Goal: Task Accomplishment & Management: Manage account settings

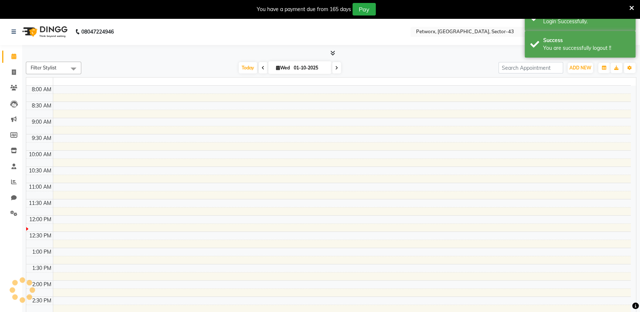
select select "en"
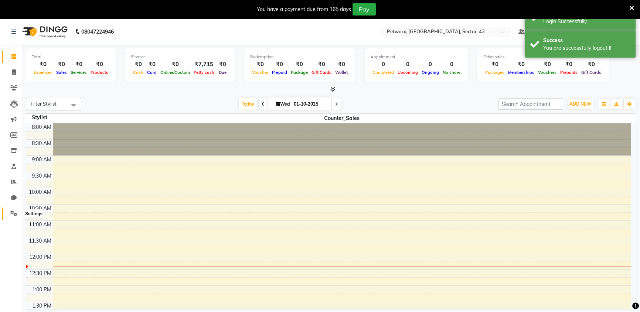
click at [14, 216] on icon at bounding box center [13, 213] width 7 height 6
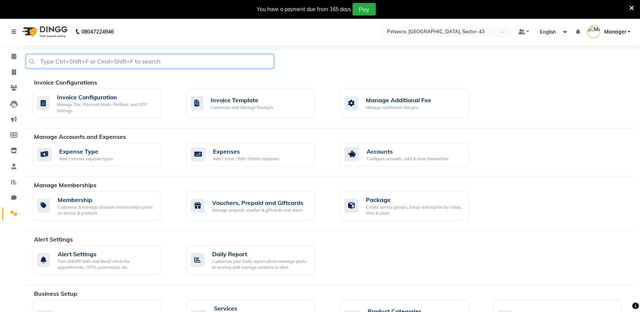
click at [123, 60] on input "text" at bounding box center [150, 61] width 248 height 14
type input "tax"
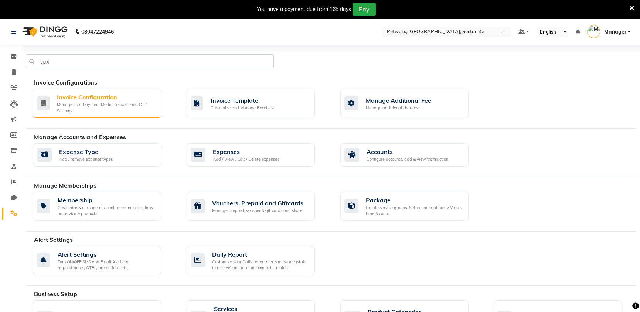
click at [109, 96] on div "Invoice Configuration" at bounding box center [106, 97] width 98 height 9
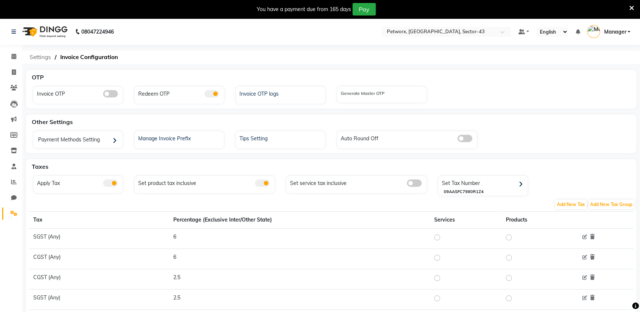
click at [37, 54] on span "Settings" at bounding box center [40, 57] width 29 height 13
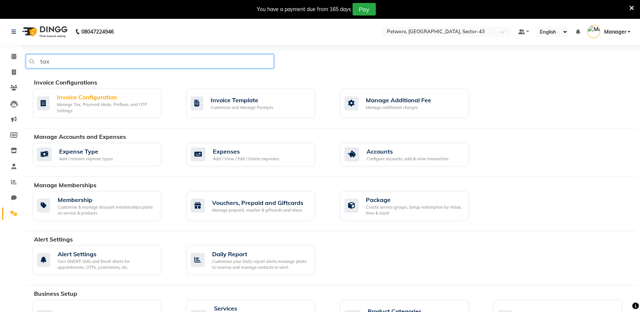
click at [140, 64] on input "tax" at bounding box center [150, 61] width 248 height 14
type input "product"
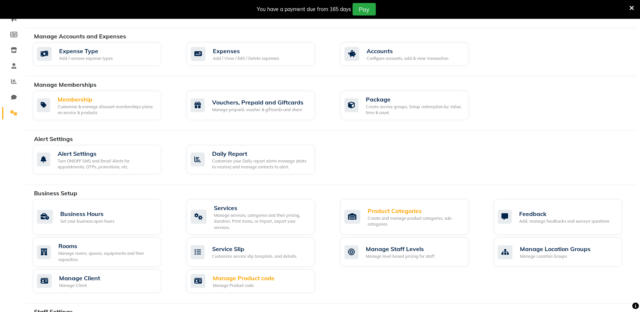
scroll to position [168, 0]
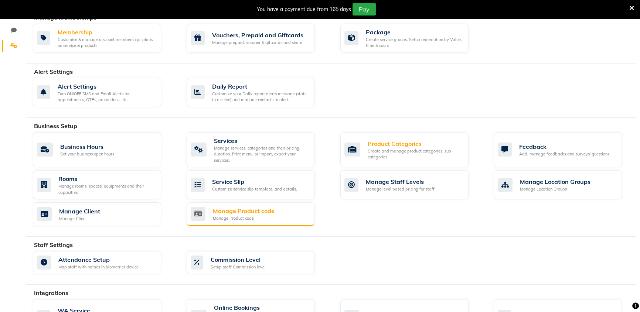
click at [255, 217] on div "Manage Product code" at bounding box center [244, 218] width 62 height 6
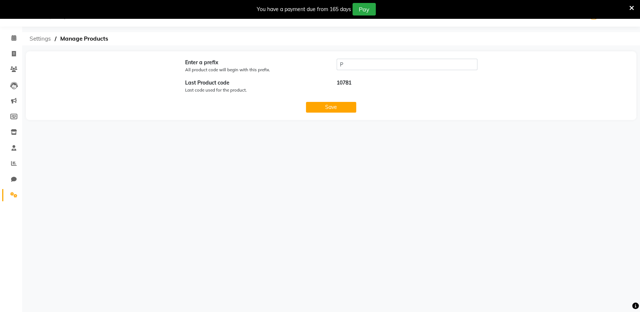
click at [44, 39] on span "Settings" at bounding box center [40, 38] width 29 height 13
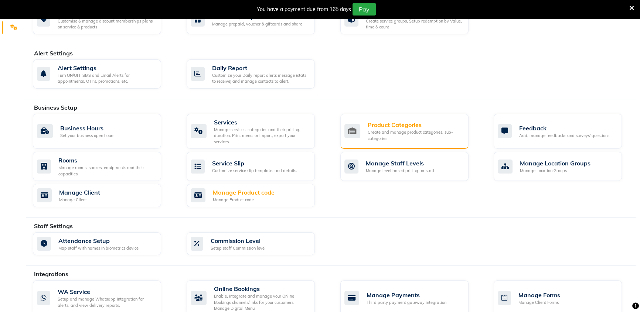
click at [372, 132] on div "Create and manage product categories, sub-categories" at bounding box center [414, 135] width 95 height 12
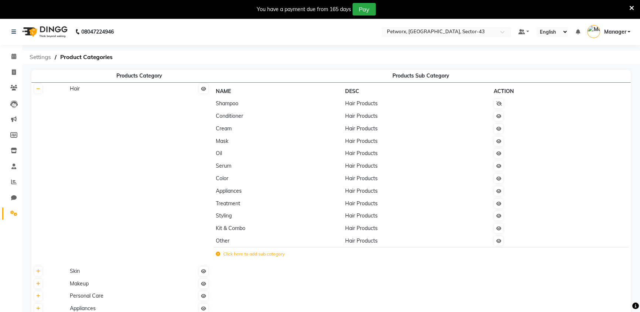
click at [42, 58] on span "Settings" at bounding box center [40, 57] width 29 height 13
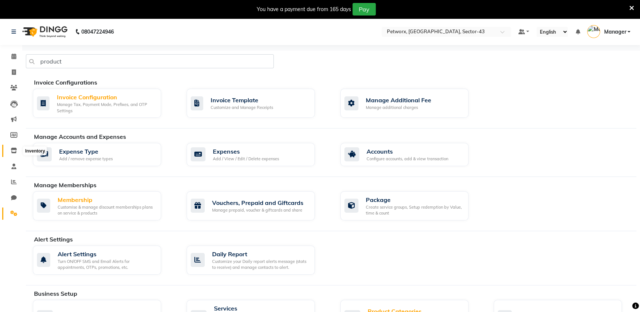
click at [15, 150] on icon at bounding box center [14, 151] width 6 height 6
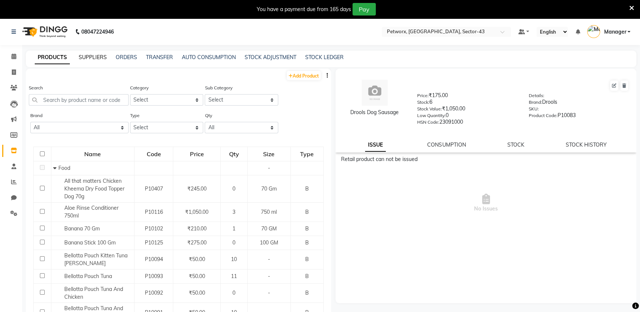
click at [90, 59] on link "SUPPLIERS" at bounding box center [93, 57] width 28 height 7
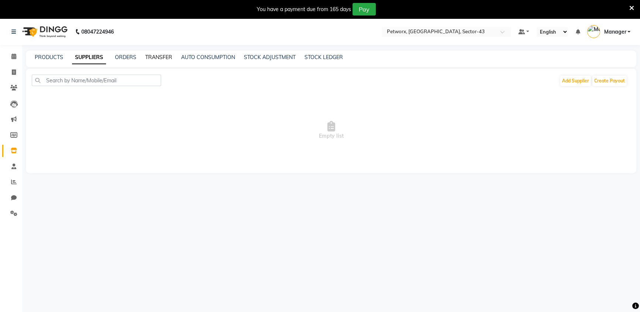
click at [155, 58] on link "TRANSFER" at bounding box center [158, 57] width 27 height 7
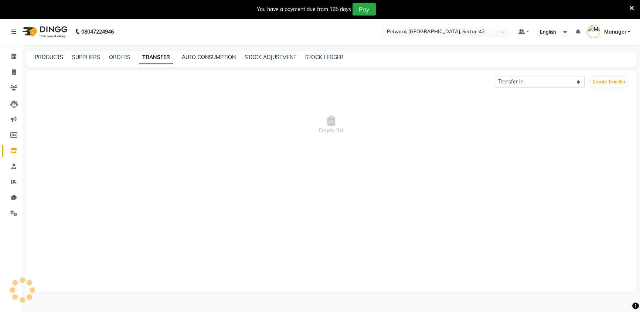
click at [213, 60] on link "AUTO CONSUMPTION" at bounding box center [209, 57] width 54 height 7
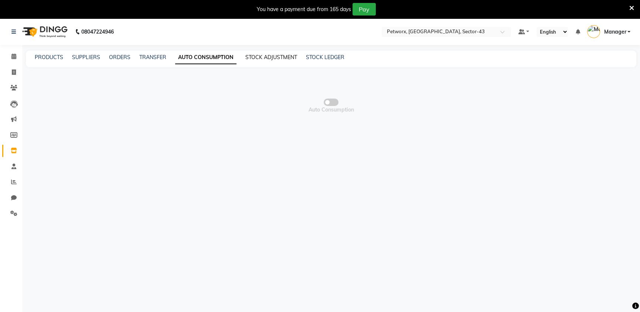
click at [283, 60] on link "STOCK ADJUSTMENT" at bounding box center [271, 57] width 52 height 7
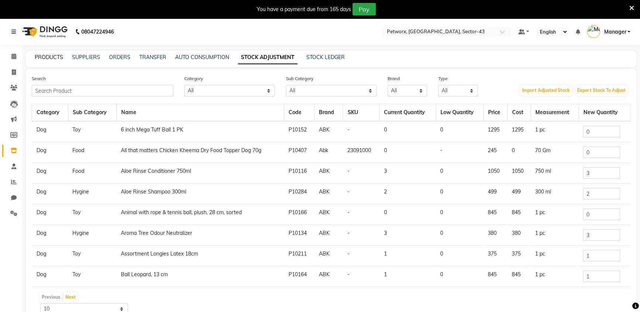
click at [52, 55] on link "PRODUCTS" at bounding box center [49, 57] width 28 height 7
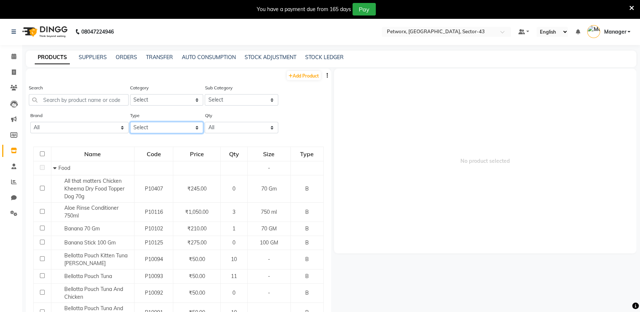
click at [161, 130] on select "Select Both Retail Consumable" at bounding box center [166, 127] width 73 height 11
click at [130, 122] on select "Select Both Retail Consumable" at bounding box center [166, 127] width 73 height 11
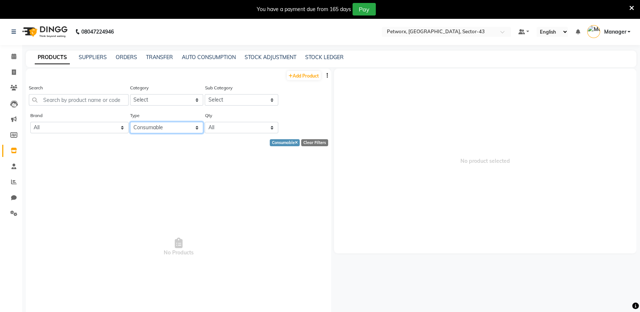
click at [155, 130] on select "Select Both Retail Consumable" at bounding box center [166, 127] width 73 height 11
click at [130, 122] on select "Select Both Retail Consumable" at bounding box center [166, 127] width 73 height 11
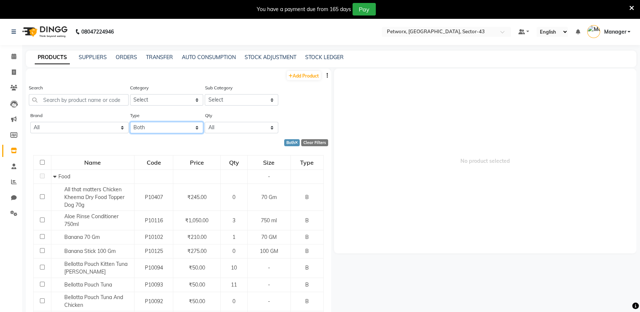
click at [154, 129] on select "Select Both Retail Consumable" at bounding box center [166, 127] width 73 height 11
select select "R"
click at [130, 122] on select "Select Both Retail Consumable" at bounding box center [166, 127] width 73 height 11
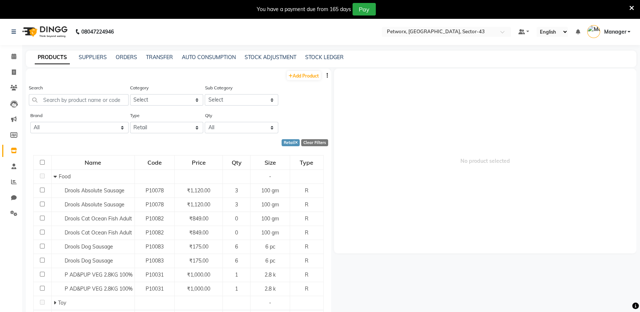
click at [326, 78] on icon "button" at bounding box center [326, 75] width 1 height 5
click at [306, 111] on div "Search Category Select Hair Skin Makeup Personal Care Appliances [PERSON_NAME] …" at bounding box center [178, 98] width 305 height 28
click at [215, 100] on select "Select" at bounding box center [241, 99] width 73 height 11
click at [168, 98] on select "Select Hair Skin Makeup Personal Care Appliances [PERSON_NAME] Waxing Disposabl…" at bounding box center [166, 99] width 73 height 11
select select "1515901200"
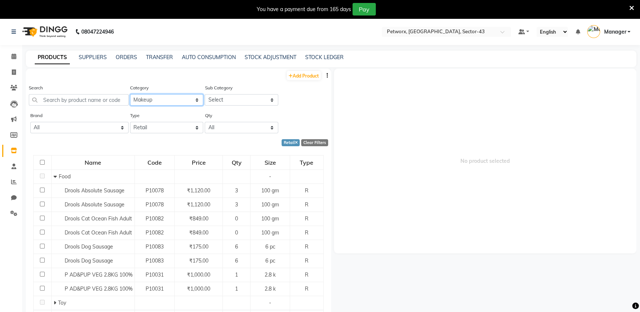
click at [130, 94] on select "Select Hair Skin Makeup Personal Care Appliances [PERSON_NAME] Waxing Disposabl…" at bounding box center [166, 99] width 73 height 11
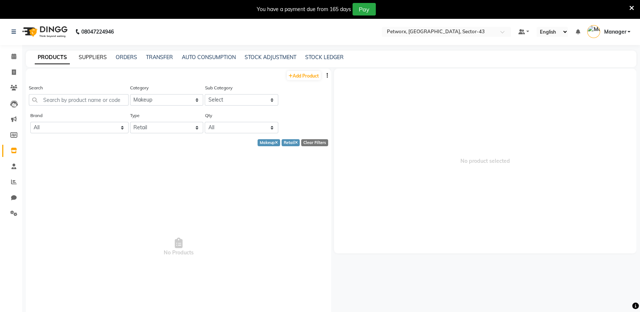
click at [97, 58] on link "SUPPLIERS" at bounding box center [93, 57] width 28 height 7
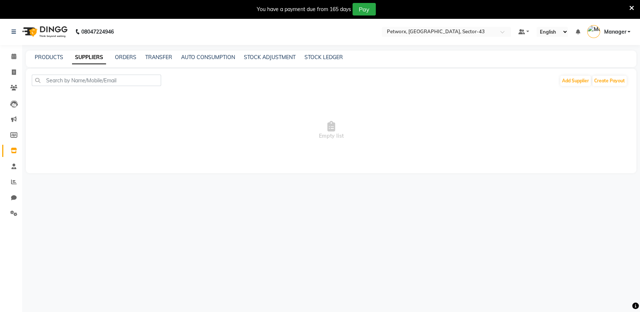
click at [136, 60] on div "PRODUCTS SUPPLIERS ORDERS TRANSFER AUTO CONSUMPTION STOCK ADJUSTMENT STOCK LEDG…" at bounding box center [326, 58] width 601 height 8
click at [131, 59] on link "ORDERS" at bounding box center [125, 57] width 21 height 7
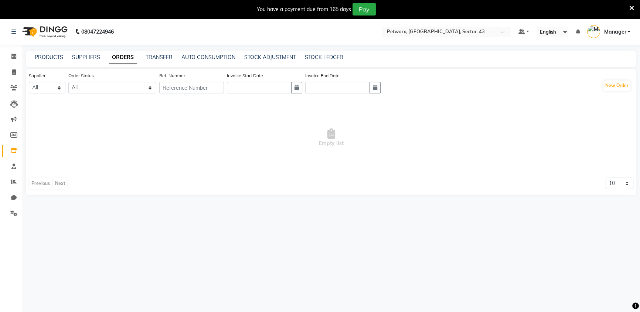
click at [633, 7] on icon at bounding box center [631, 8] width 5 height 7
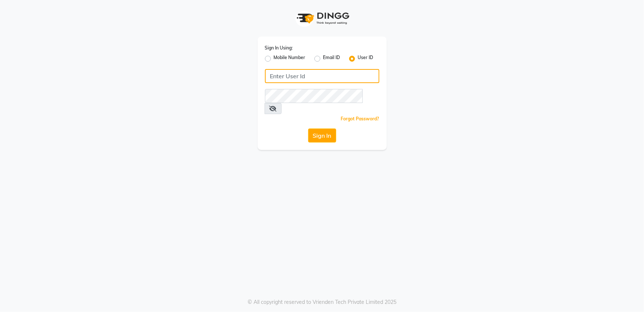
type input "e3619-01"
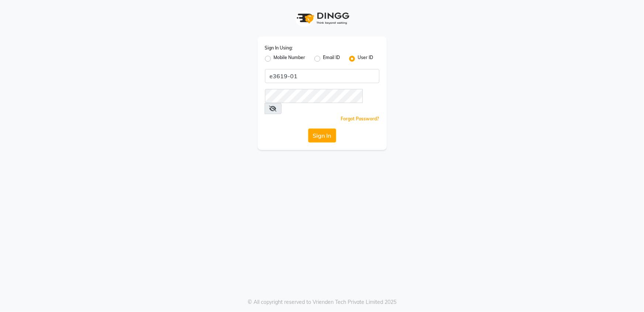
click at [277, 106] on icon at bounding box center [273, 109] width 7 height 6
click at [321, 129] on button "Sign In" at bounding box center [322, 136] width 28 height 14
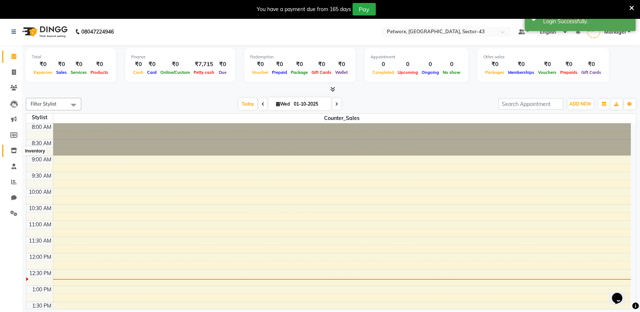
click at [15, 150] on icon at bounding box center [14, 151] width 6 height 6
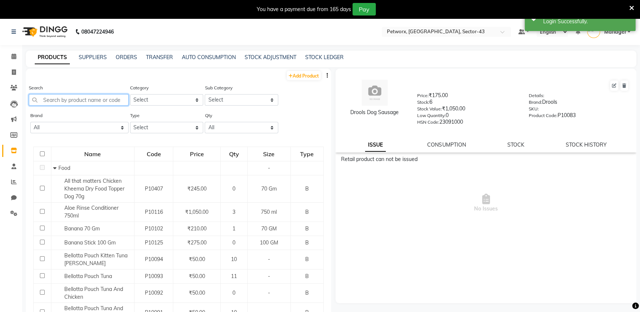
click at [59, 100] on input "text" at bounding box center [79, 99] width 100 height 11
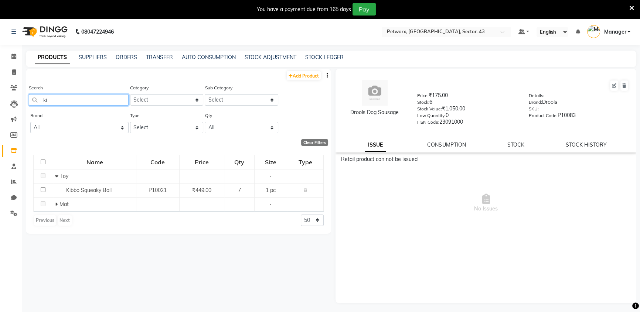
type input "k"
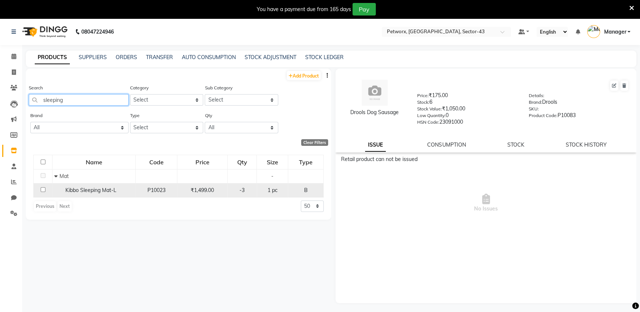
type input "sleeping"
click at [112, 192] on span "Kibbo Sleeping Mat-L" at bounding box center [90, 190] width 51 height 7
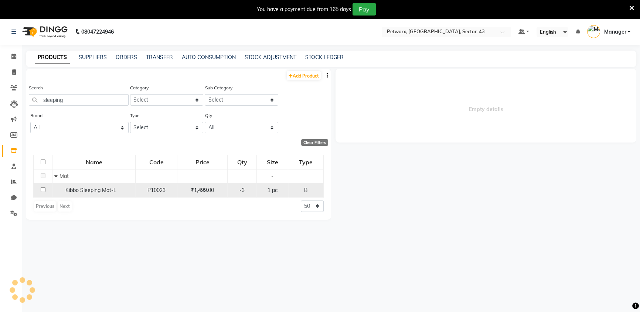
select select
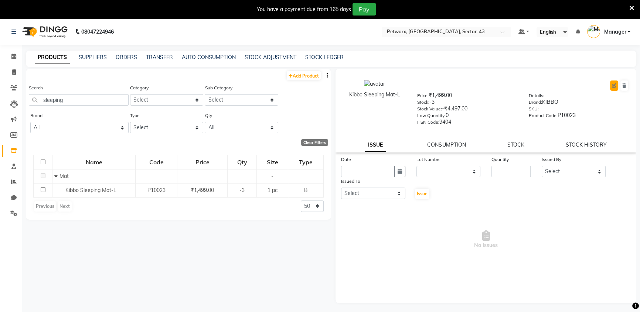
click at [613, 87] on icon at bounding box center [614, 85] width 4 height 4
select select "true"
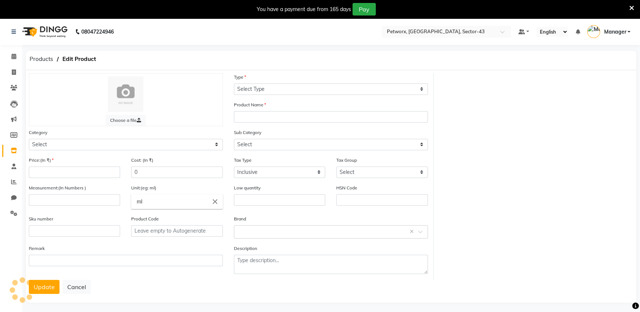
select select "B"
type input "Kibbo Sleeping Mat-L"
select select
type input "1499"
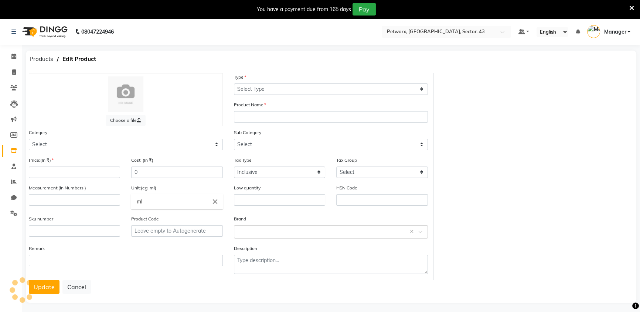
type input "1499"
select select
type input "1"
type input "pc"
type input "0"
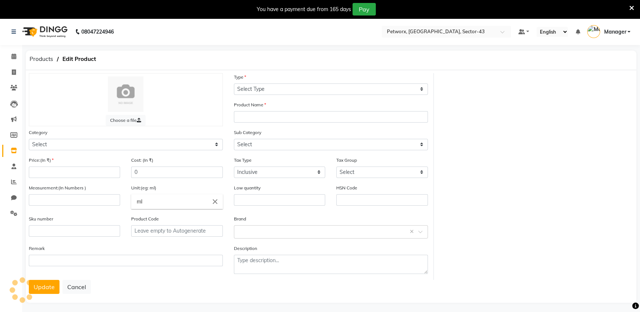
type input "9404"
type input "P10023"
select select "1515902050"
select select "15159020503"
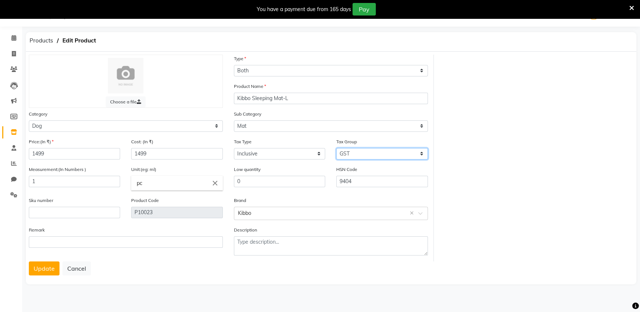
click at [362, 151] on select "Select GST 5% 12% GST 5% GST GST" at bounding box center [381, 153] width 91 height 11
click at [631, 7] on icon at bounding box center [631, 8] width 5 height 7
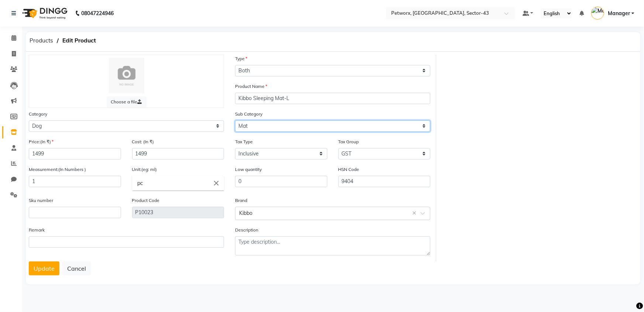
click at [306, 127] on select "Select Food Toy Mat Hygine" at bounding box center [332, 125] width 195 height 11
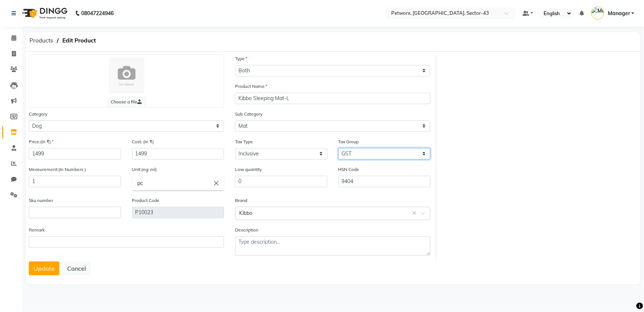
click at [372, 155] on select "Select GST 5% 12% GST 5% GST GST" at bounding box center [385, 153] width 92 height 11
click at [371, 156] on select "Select GST 5% 12% GST 5% GST GST" at bounding box center [385, 153] width 92 height 11
click at [348, 180] on input "9404" at bounding box center [385, 181] width 92 height 11
click at [494, 190] on div "Choose a file Type Select Type Both Retail Consumable Product Name Kibbo Sleepi…" at bounding box center [333, 158] width 620 height 207
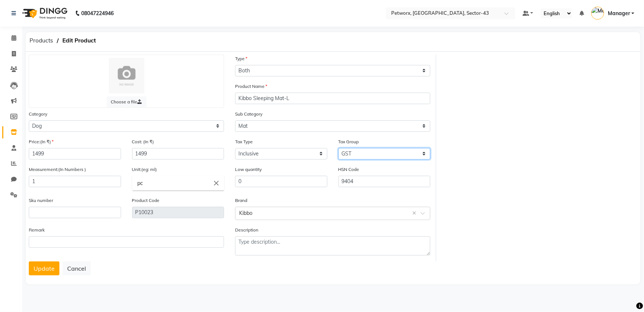
click at [371, 153] on select "Select GST 5% 12% GST 5% GST GST" at bounding box center [385, 153] width 92 height 11
click at [339, 149] on select "Select GST 5% 12% GST 5% GST GST" at bounding box center [385, 153] width 92 height 11
click at [365, 151] on select "Select GST 5% 12% GST 5% GST GST" at bounding box center [385, 153] width 92 height 11
click at [535, 169] on div "Choose a file Type Select Type Both Retail Consumable Product Name Kibbo Sleepi…" at bounding box center [333, 158] width 620 height 207
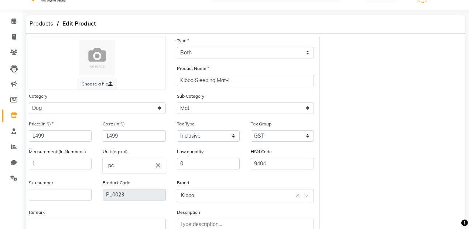
scroll to position [41, 0]
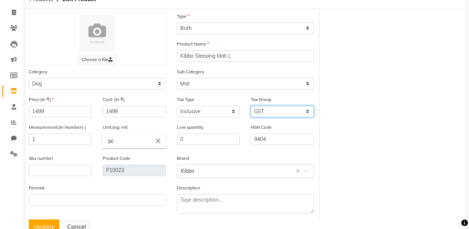
drag, startPoint x: 288, startPoint y: 112, endPoint x: 275, endPoint y: 112, distance: 12.2
click at [288, 112] on select "Select GST 5% 12% GST 5% GST GST" at bounding box center [282, 111] width 63 height 11
select select "4251"
click at [251, 106] on select "Select GST 5% 12% GST 5% GST GST" at bounding box center [282, 111] width 63 height 11
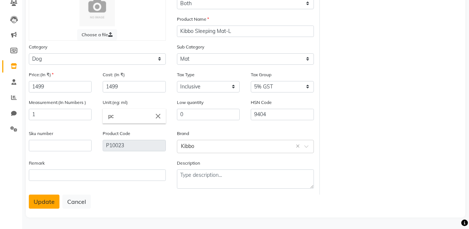
click at [46, 199] on button "Update" at bounding box center [44, 201] width 31 height 14
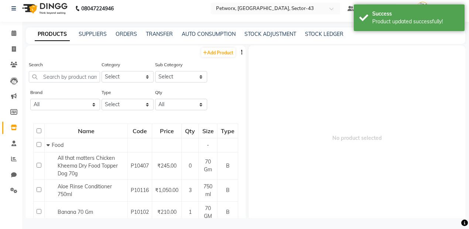
scroll to position [4, 0]
click at [405, 18] on div "Product updated successfully!" at bounding box center [415, 22] width 87 height 8
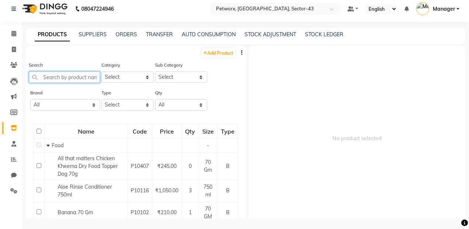
click at [62, 81] on input "text" at bounding box center [64, 76] width 71 height 11
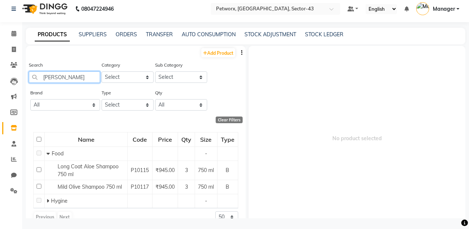
type input "shamp"
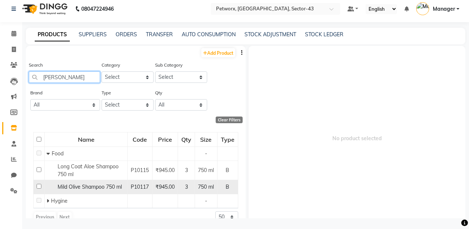
scroll to position [21, 0]
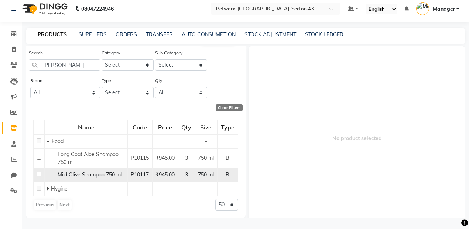
click at [92, 172] on span "Mild Olive Shampoo 750 ml" at bounding box center [90, 174] width 64 height 7
select select
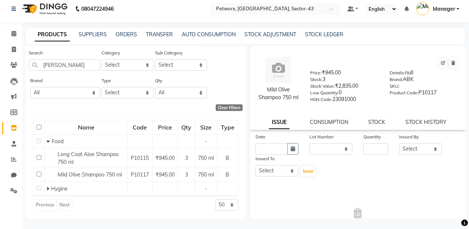
click at [434, 62] on div at bounding box center [384, 63] width 148 height 12
click at [441, 62] on icon at bounding box center [443, 63] width 4 height 4
select select "true"
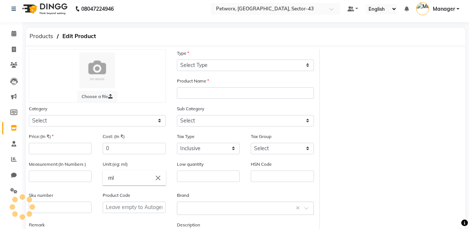
select select "B"
type input "Mild Olive Shampoo 750 ml"
select select
type input "945"
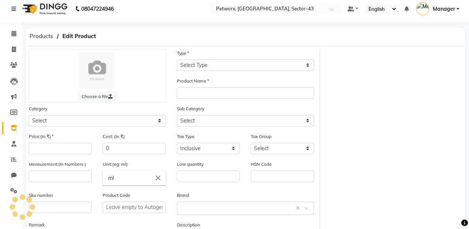
type input "945"
select select
type input "750"
type input "0"
type input "23091000"
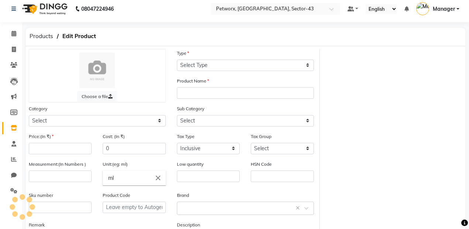
type input "P10117"
type textarea "null"
select select "1515902050"
select select "15159020501"
select select "4251"
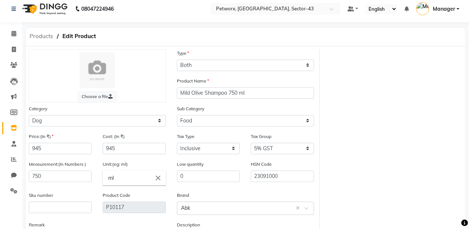
click at [50, 36] on span "Products" at bounding box center [41, 36] width 31 height 13
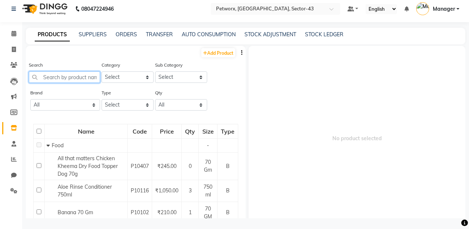
click at [66, 78] on input "text" at bounding box center [64, 76] width 71 height 11
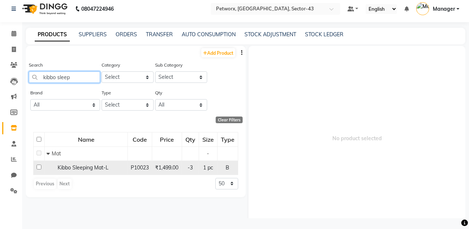
type input "kibbo sleep"
click at [100, 165] on span "Kibbo Sleeping Mat-L" at bounding box center [83, 167] width 51 height 7
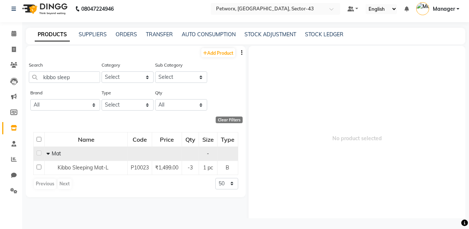
select select
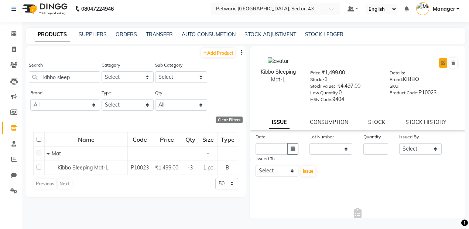
click at [442, 60] on button at bounding box center [443, 63] width 8 height 10
select select "B"
select select "true"
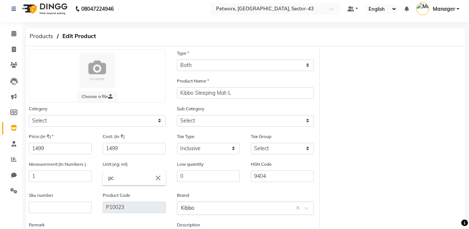
select select "1515902050"
select select "15159020503"
click at [274, 151] on select "Select GST 5% 12% GST 5% GST GST" at bounding box center [282, 148] width 63 height 11
select select "3699"
click at [251, 143] on select "Select GST 5% 12% GST 5% GST GST" at bounding box center [282, 148] width 63 height 11
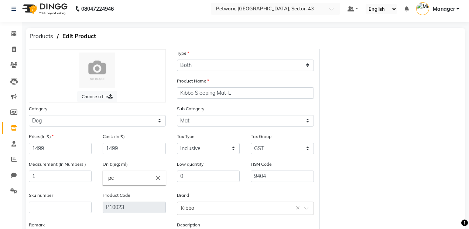
click at [359, 143] on div "Choose a file Type Select Type Both Retail Consumable Product Name Kibbo Sleepi…" at bounding box center [245, 152] width 445 height 207
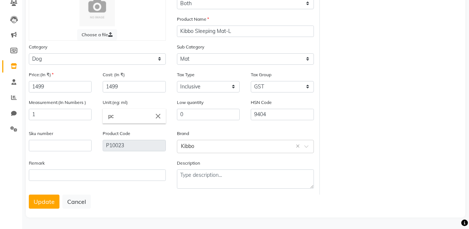
click at [42, 205] on button "Update" at bounding box center [44, 201] width 31 height 14
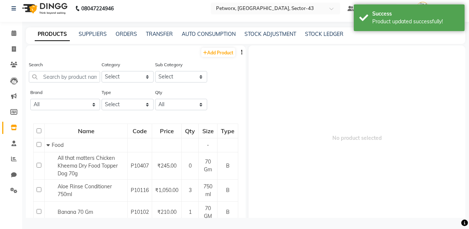
scroll to position [4, 0]
